Goal: Information Seeking & Learning: Learn about a topic

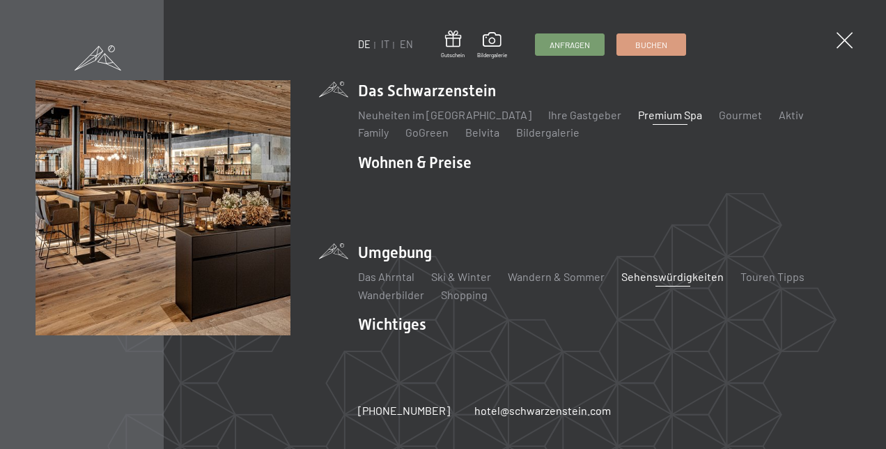
click at [638, 120] on link "Premium Spa" at bounding box center [670, 114] width 64 height 13
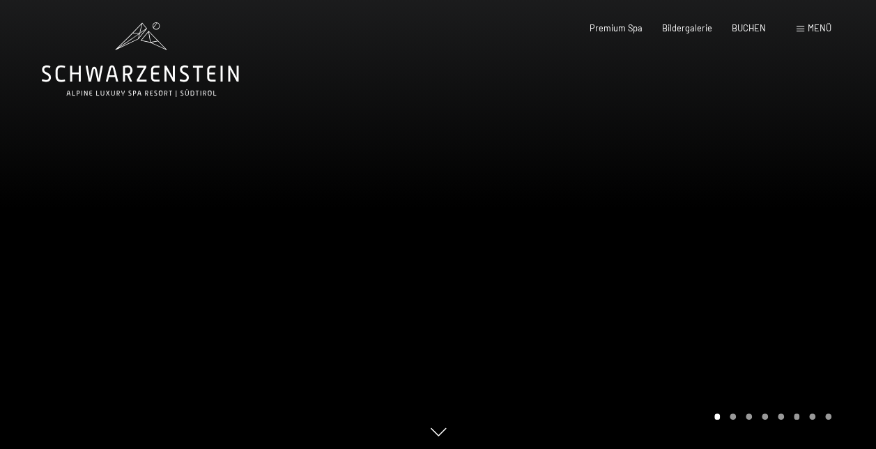
click at [804, 26] on div "Menü" at bounding box center [814, 28] width 35 height 13
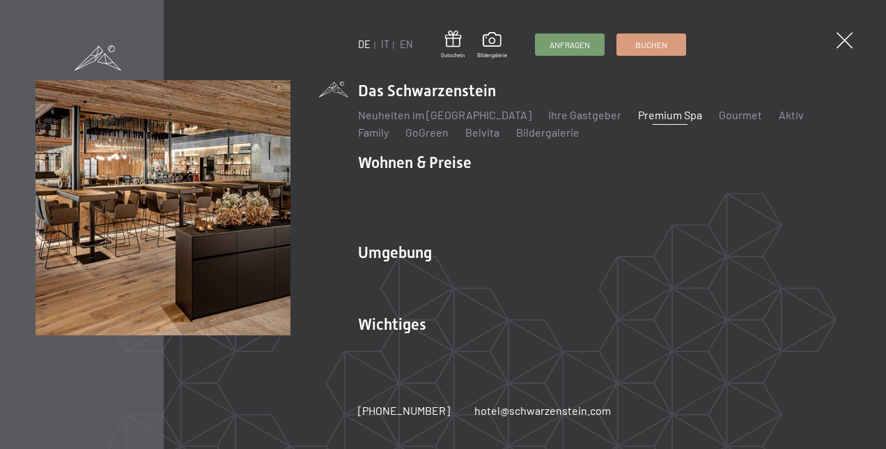
click at [656, 121] on link "Premium Spa" at bounding box center [670, 114] width 64 height 13
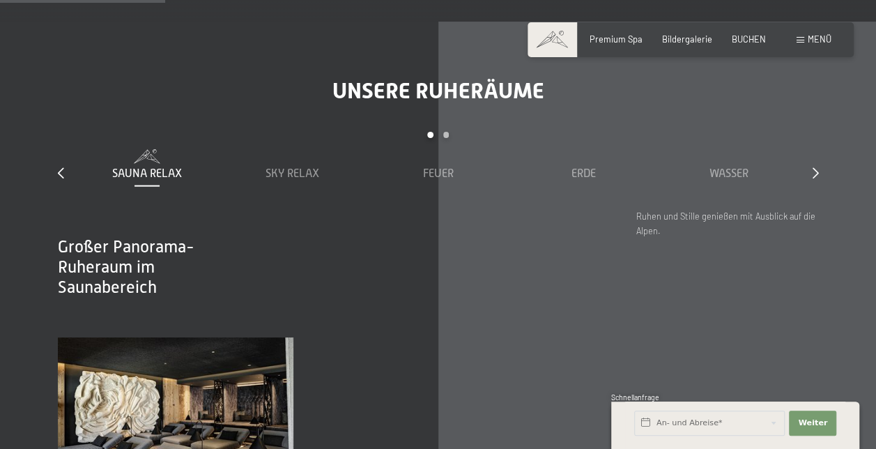
scroll to position [1528, 0]
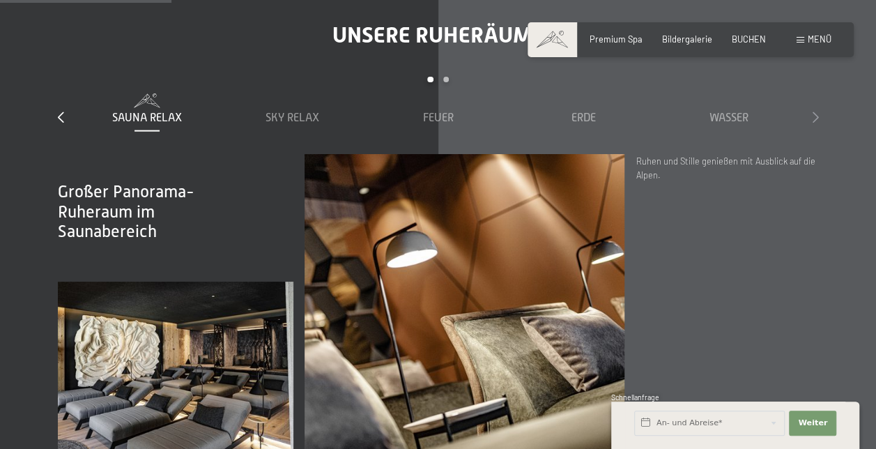
click at [815, 111] on icon at bounding box center [816, 116] width 6 height 11
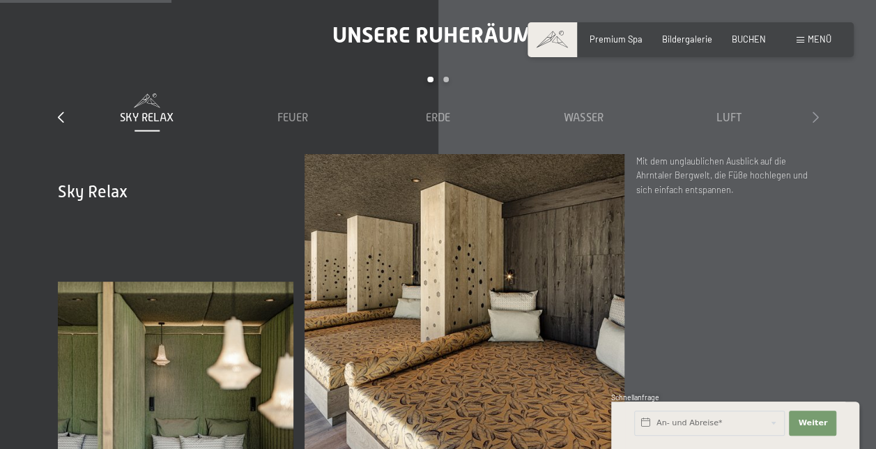
click at [815, 111] on icon at bounding box center [816, 116] width 6 height 11
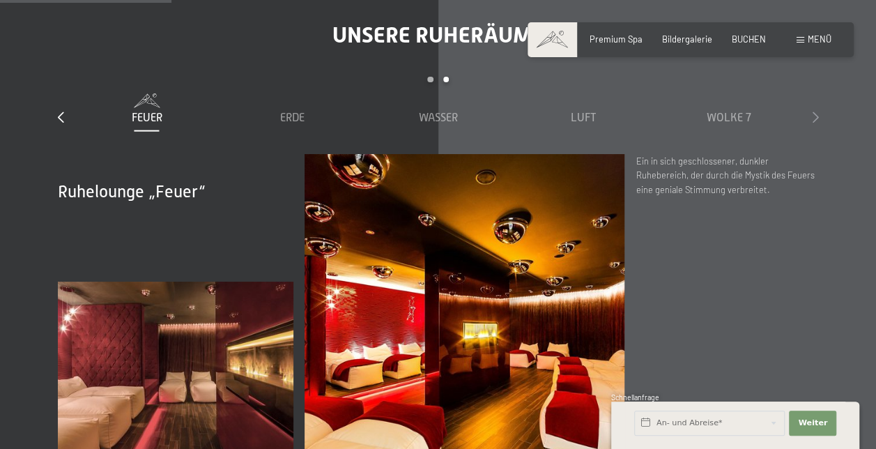
click at [815, 111] on icon at bounding box center [816, 116] width 6 height 11
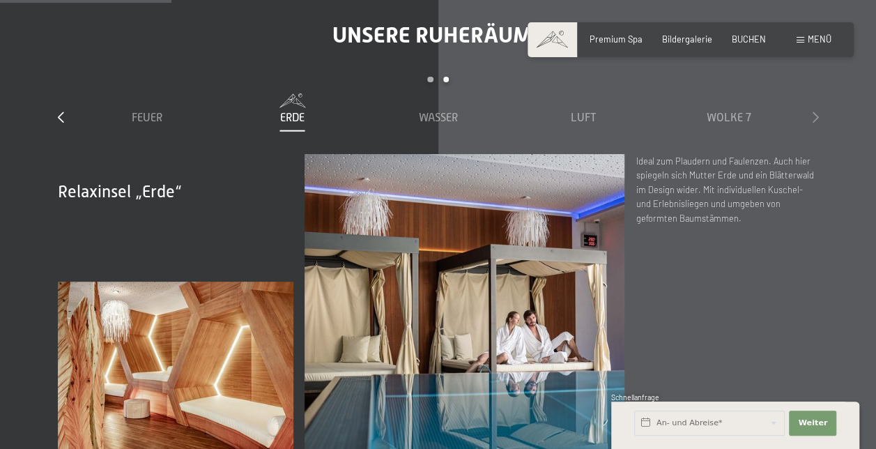
click at [815, 111] on icon at bounding box center [816, 116] width 6 height 11
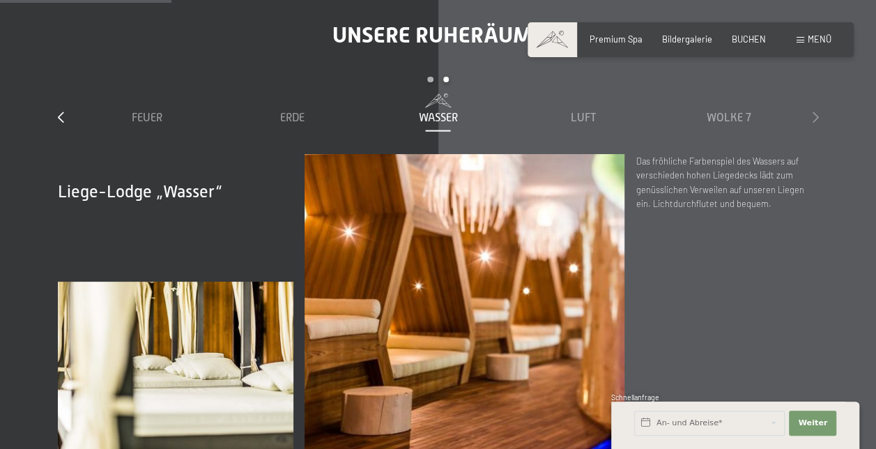
click at [815, 111] on icon at bounding box center [816, 116] width 6 height 11
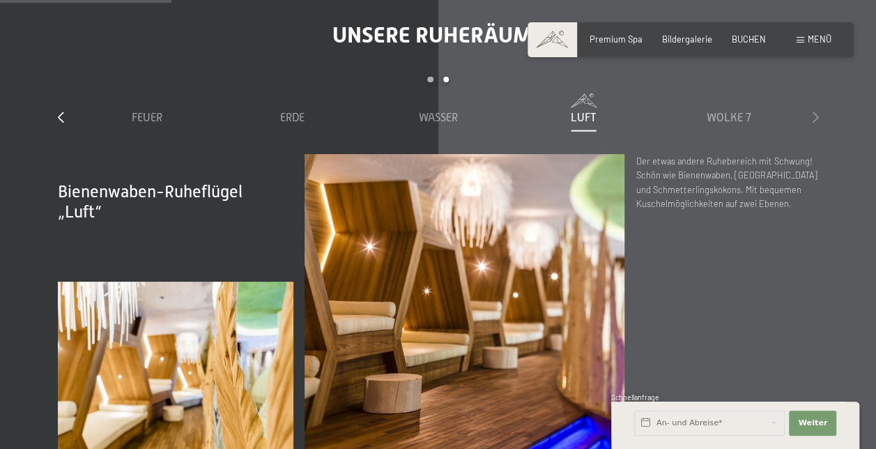
click at [815, 111] on icon at bounding box center [816, 116] width 6 height 11
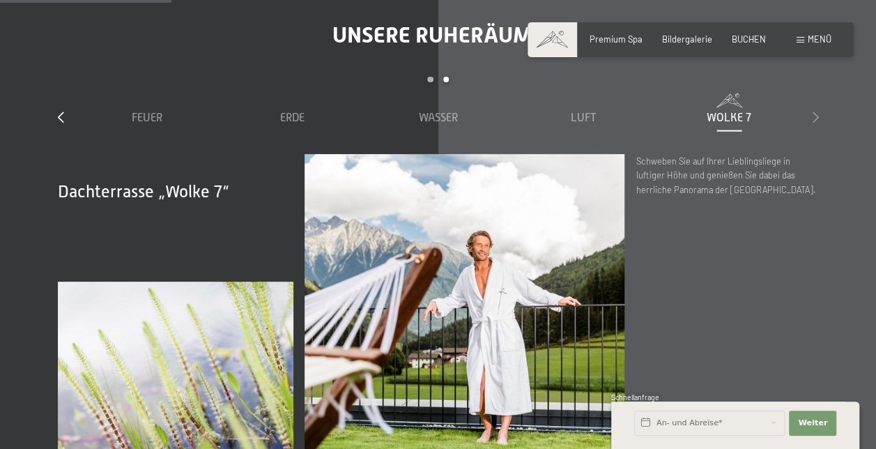
click at [815, 111] on icon at bounding box center [816, 116] width 6 height 11
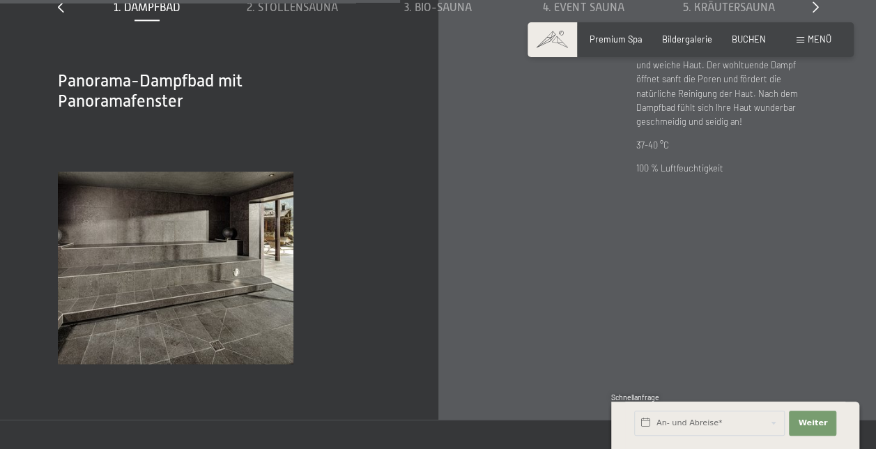
scroll to position [3527, 0]
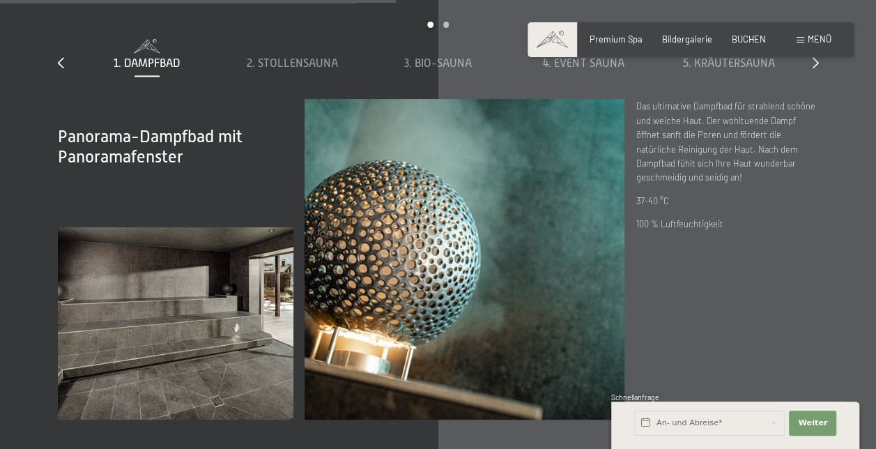
click at [823, 156] on div "Acht Saunen für Glücksmomente slide 1 to 5 of 8 1. Dampfbad 2. Stollensauna 3. …" at bounding box center [438, 193] width 845 height 452
click at [315, 57] on span "2. Stollensauna" at bounding box center [292, 63] width 91 height 13
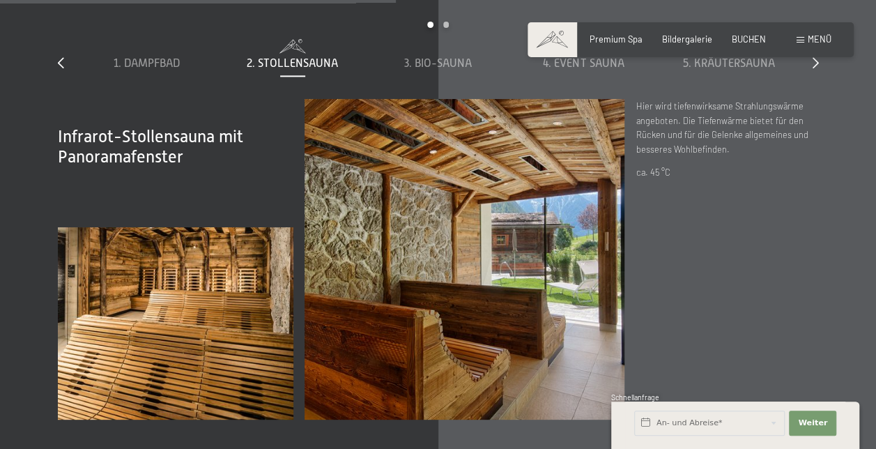
drag, startPoint x: 707, startPoint y: 165, endPoint x: 722, endPoint y: 162, distance: 15.7
click at [722, 162] on div "Infrarot-Stollensauna mit Panoramafenster Hier wird tiefenwirksame Strahlungswä…" at bounding box center [727, 259] width 183 height 320
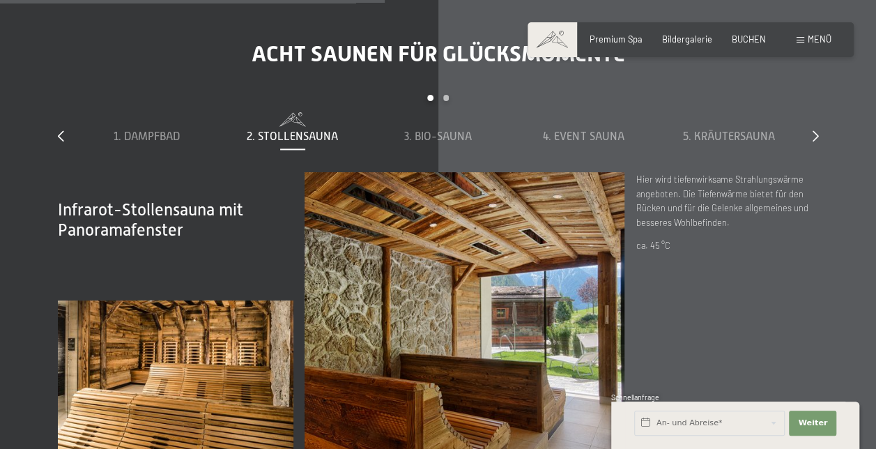
scroll to position [3426, 0]
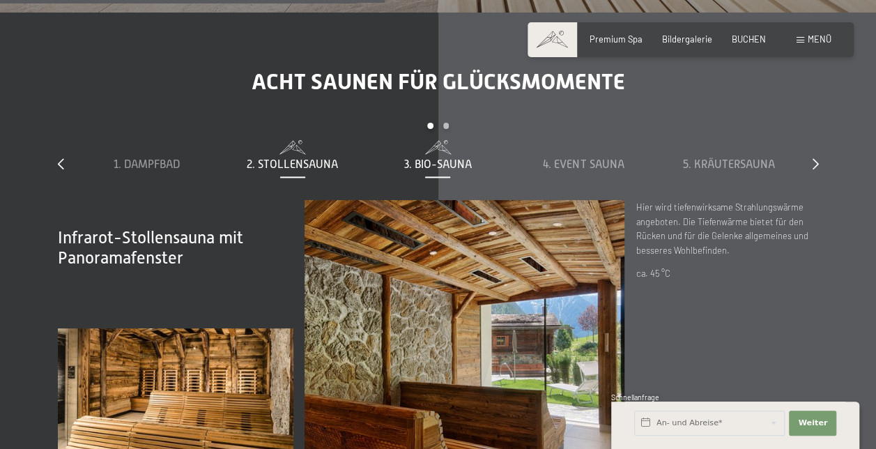
click at [431, 158] on span "3. Bio-Sauna" at bounding box center [438, 164] width 68 height 13
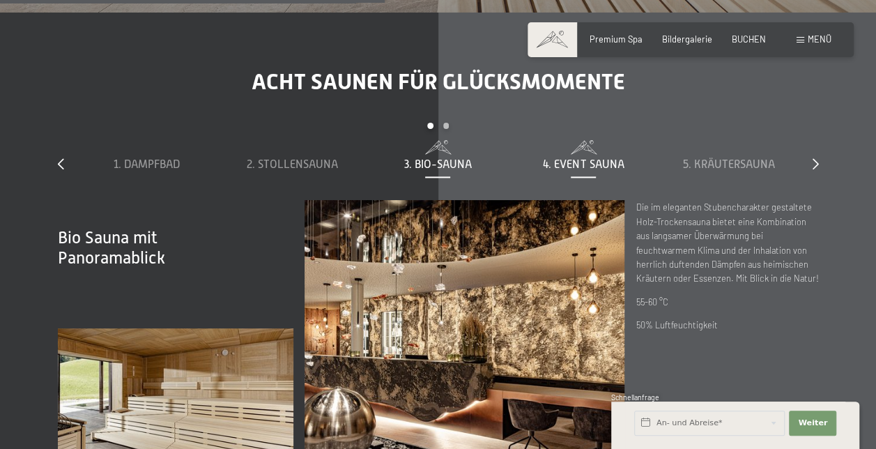
click at [561, 158] on span "4. Event Sauna" at bounding box center [583, 164] width 81 height 13
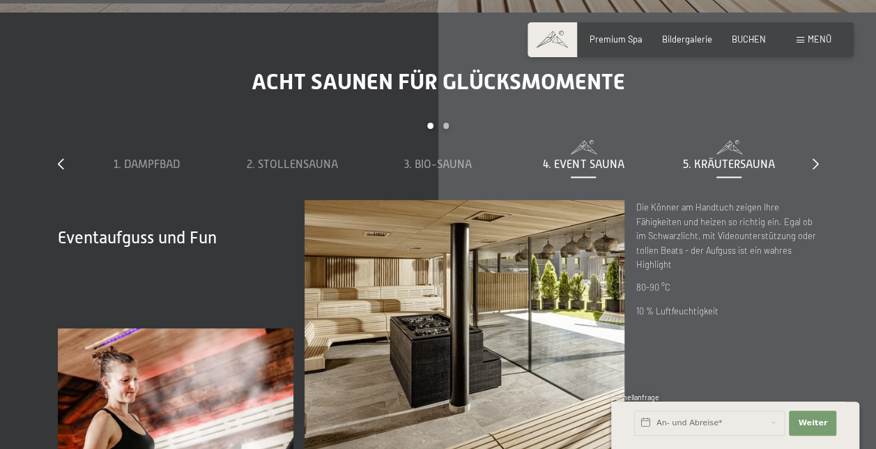
click at [723, 158] on span "5. Kräutersauna" at bounding box center [729, 164] width 92 height 13
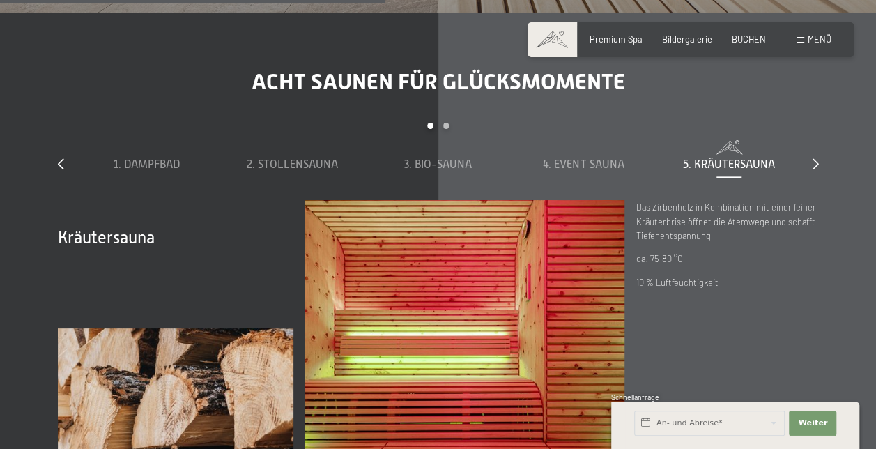
click at [824, 145] on div "Acht Saunen für Glücksmomente slide 1 to 5 of 8 1. Dampfbad 2. Stollensauna 3. …" at bounding box center [438, 294] width 845 height 452
click at [817, 158] on icon at bounding box center [816, 163] width 6 height 11
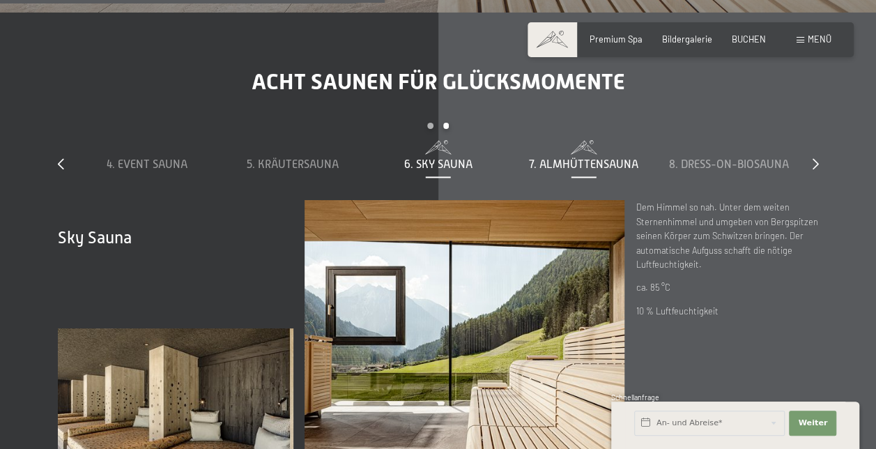
click at [585, 158] on span "7. Almhüttensauna" at bounding box center [583, 164] width 109 height 13
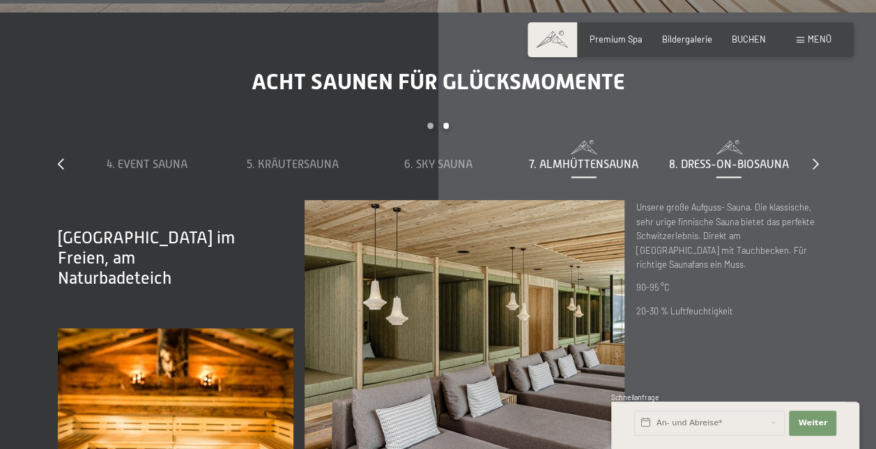
click at [746, 158] on span "8. Dress-on-Biosauna" at bounding box center [729, 164] width 120 height 13
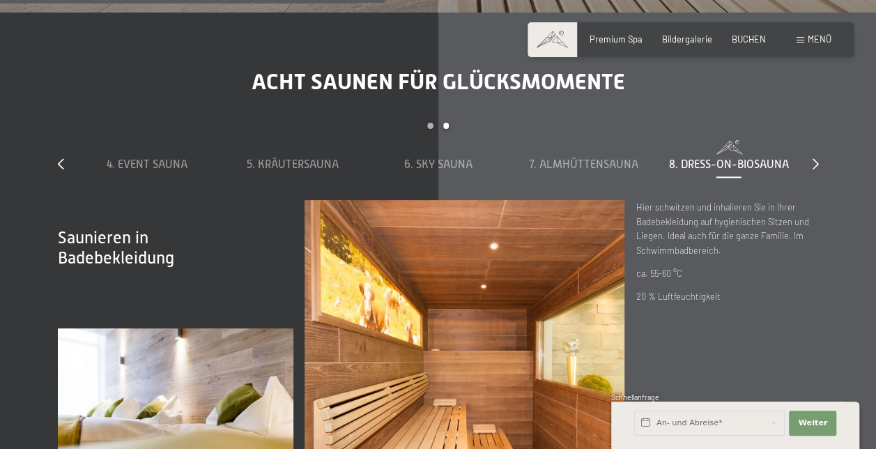
click at [818, 146] on div "Acht Saunen für Glücksmomente slide 4 to 8 of 8 1. Dampfbad 2. Stollensauna 3. …" at bounding box center [438, 294] width 845 height 452
click at [50, 144] on div "Acht Saunen für Glücksmomente slide 4 to 8 of 8 1. Dampfbad 2. Stollensauna 3. …" at bounding box center [438, 294] width 845 height 452
click at [58, 158] on icon at bounding box center [61, 163] width 6 height 11
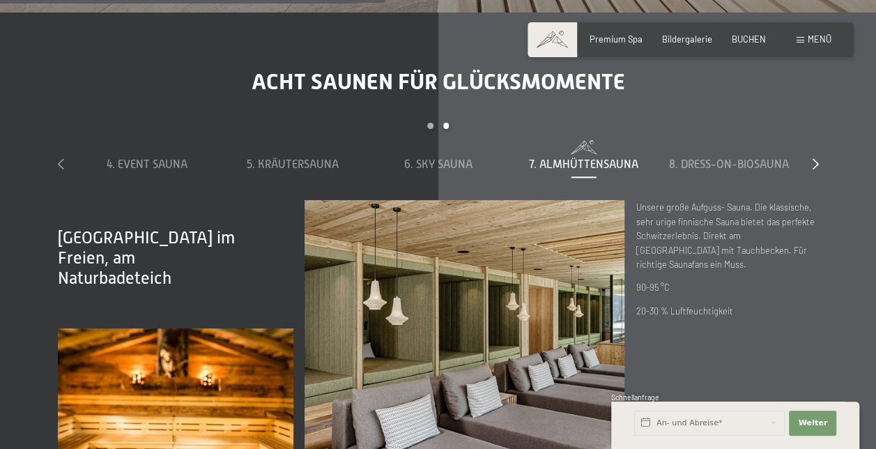
click at [58, 158] on icon at bounding box center [61, 163] width 6 height 11
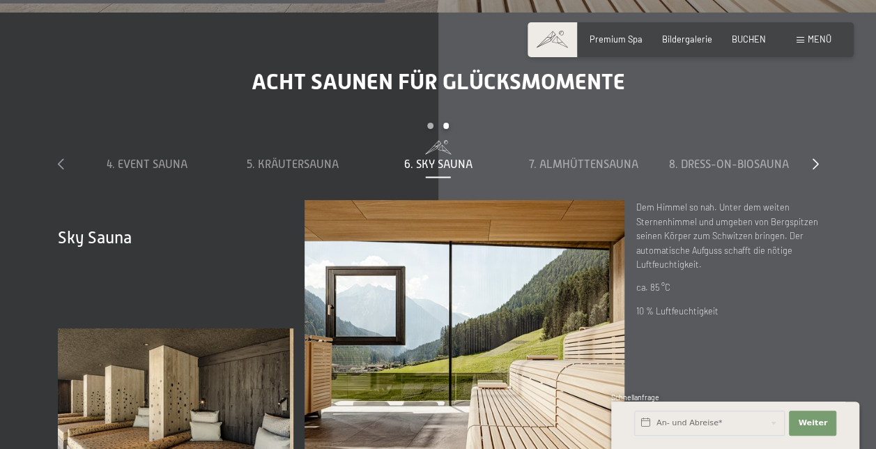
click at [58, 158] on icon at bounding box center [61, 163] width 6 height 11
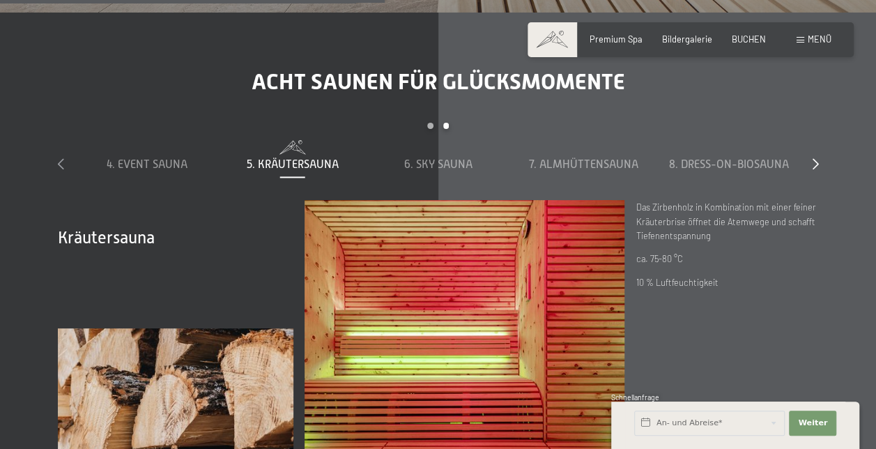
click at [58, 158] on icon at bounding box center [61, 163] width 6 height 11
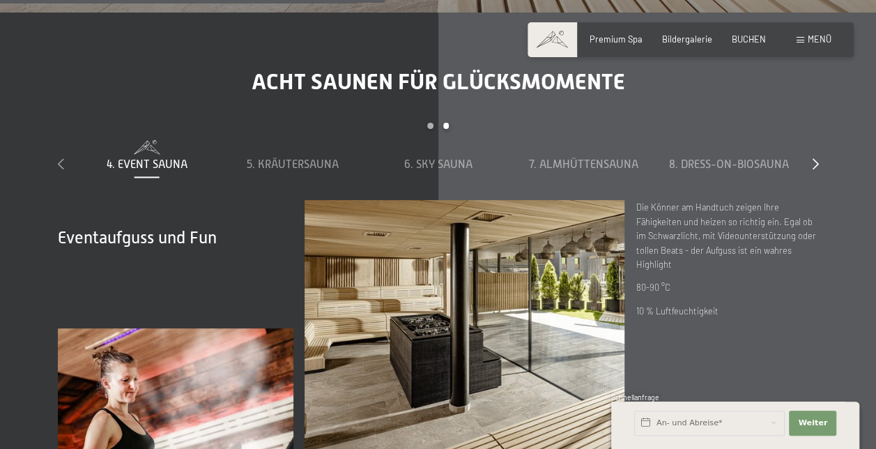
click at [58, 158] on icon at bounding box center [61, 163] width 6 height 11
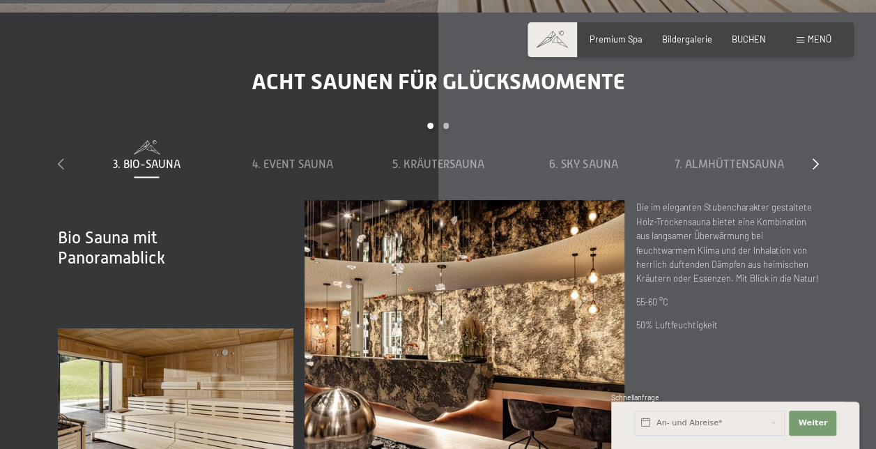
click at [58, 158] on icon at bounding box center [61, 163] width 6 height 11
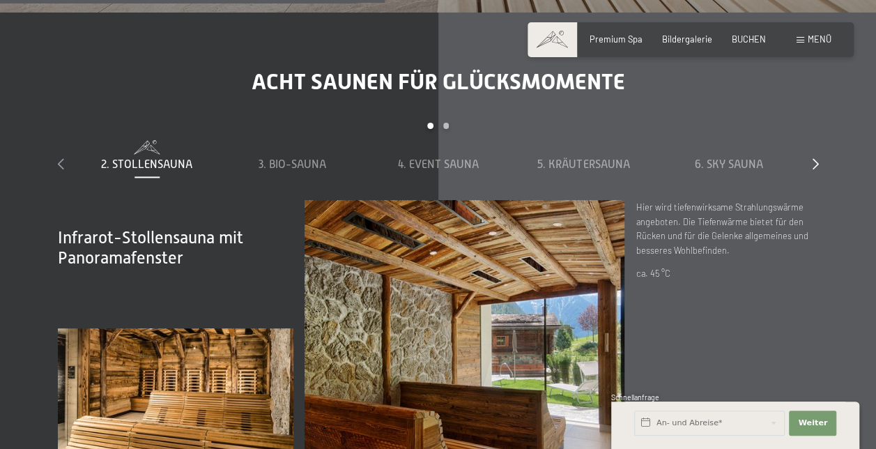
click at [58, 158] on icon at bounding box center [61, 163] width 6 height 11
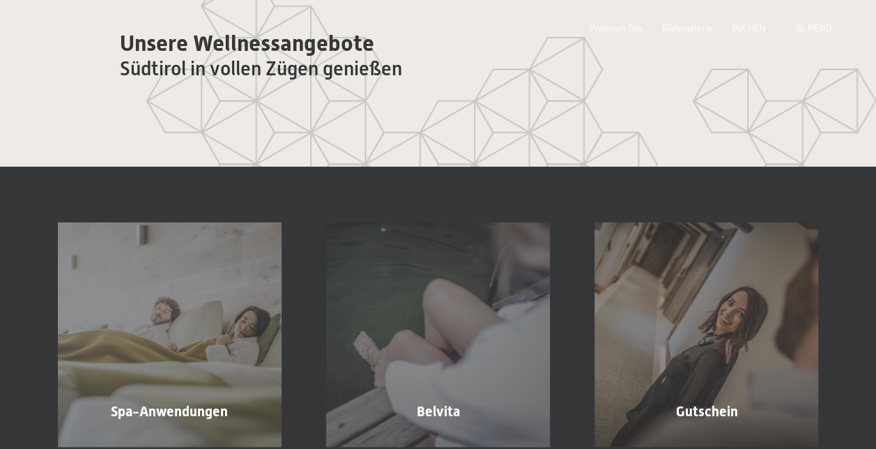
scroll to position [0, 0]
